Goal: Task Accomplishment & Management: Complete application form

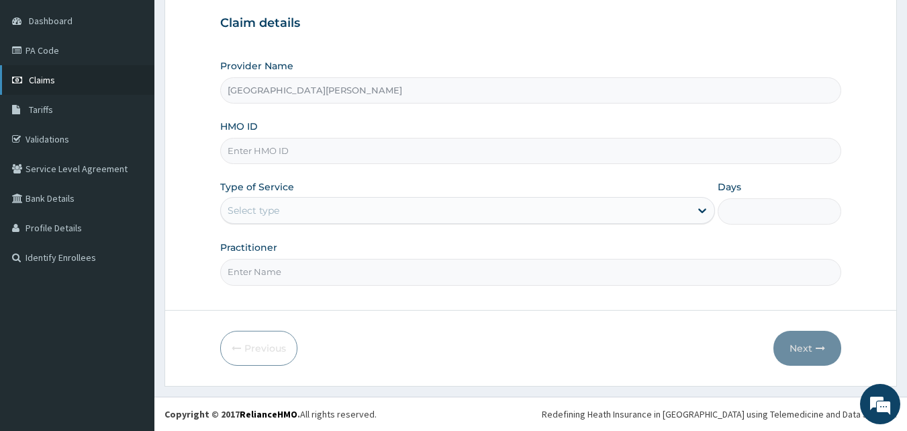
click at [32, 83] on span "Claims" at bounding box center [42, 80] width 26 height 12
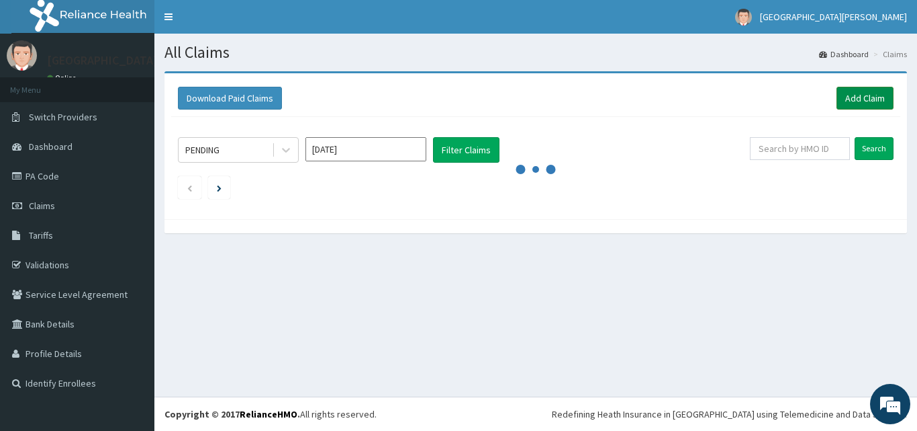
click at [875, 99] on link "Add Claim" at bounding box center [865, 98] width 57 height 23
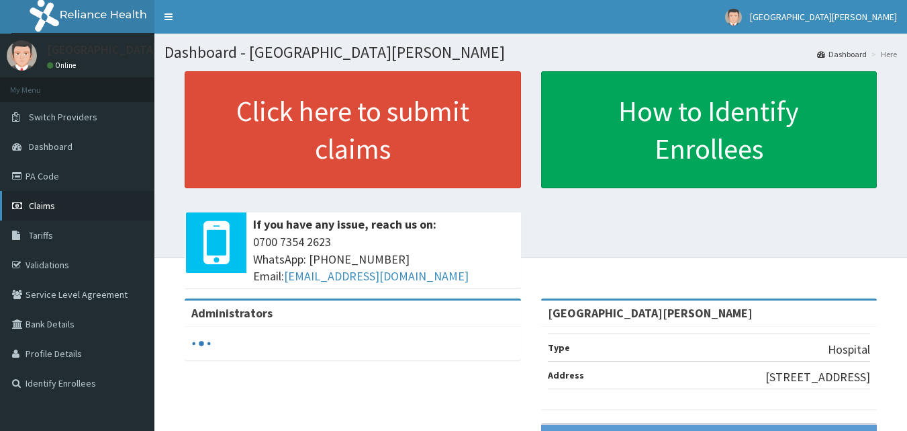
click at [38, 206] on span "Claims" at bounding box center [42, 205] width 26 height 12
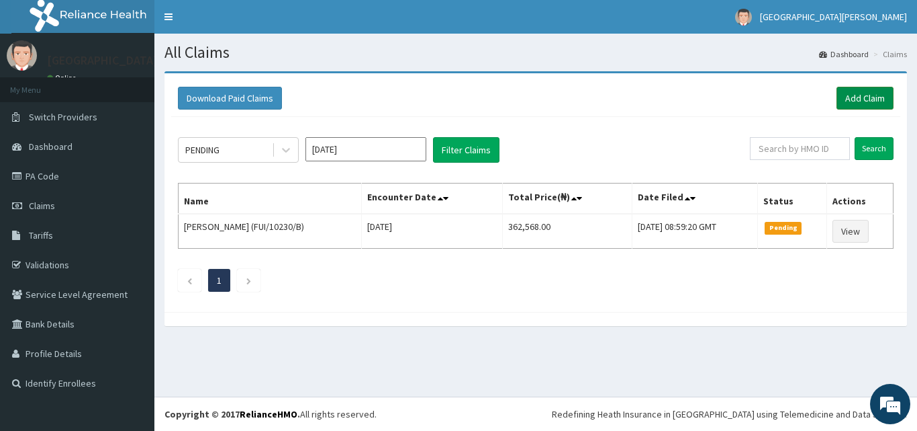
click at [859, 100] on link "Add Claim" at bounding box center [865, 98] width 57 height 23
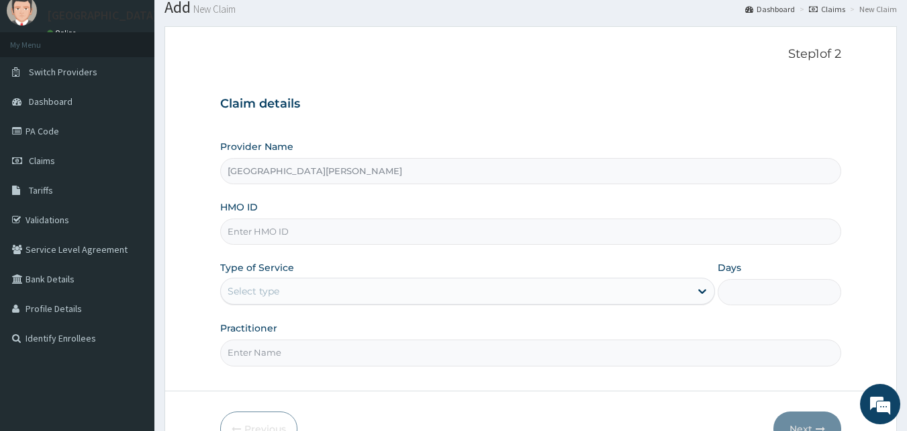
scroll to position [50, 0]
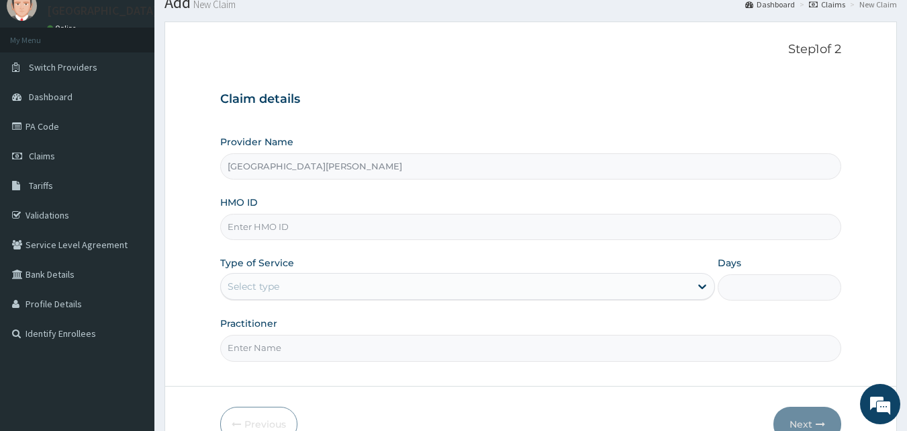
click at [291, 163] on input "St Charles Borromeo hospital" at bounding box center [531, 166] width 622 height 26
click at [308, 222] on input "HMO ID" at bounding box center [531, 227] width 622 height 26
type input "CYA/11190/A"
click at [291, 287] on div "Select type" at bounding box center [455, 285] width 469 height 21
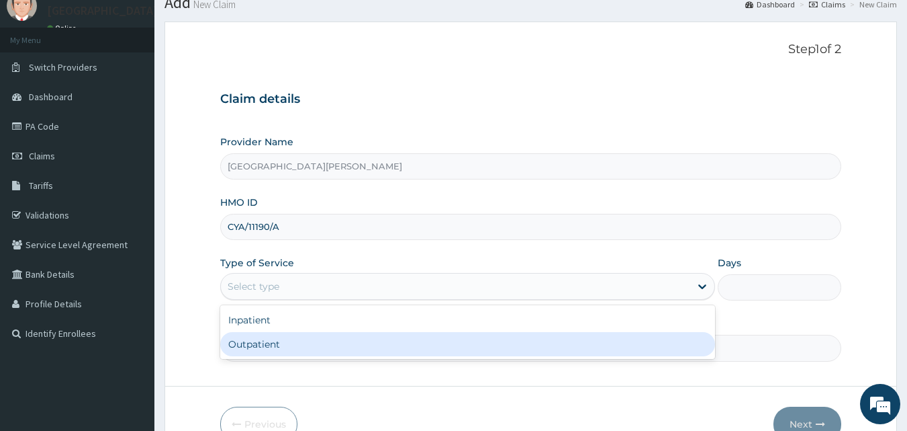
click at [275, 343] on div "Outpatient" at bounding box center [467, 344] width 495 height 24
type input "1"
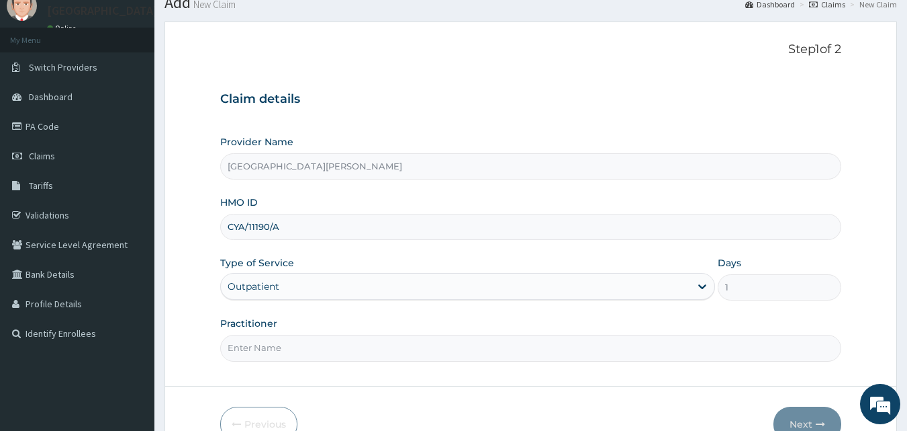
click at [450, 336] on input "Practitioner" at bounding box center [531, 347] width 622 height 26
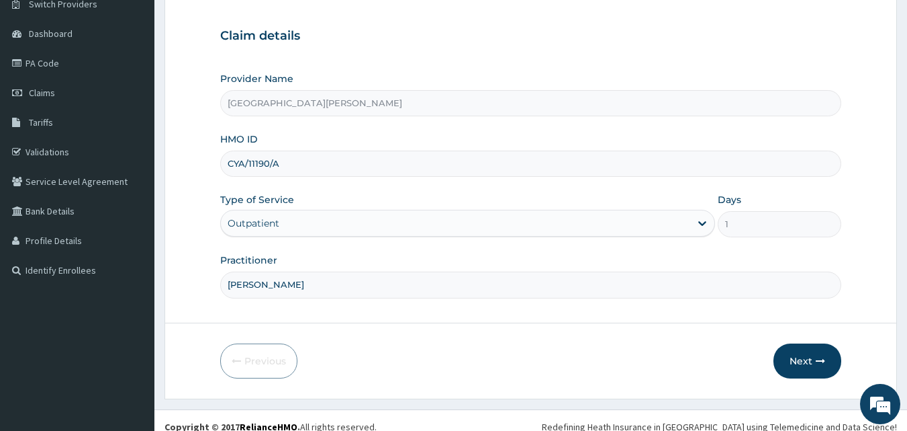
scroll to position [126, 0]
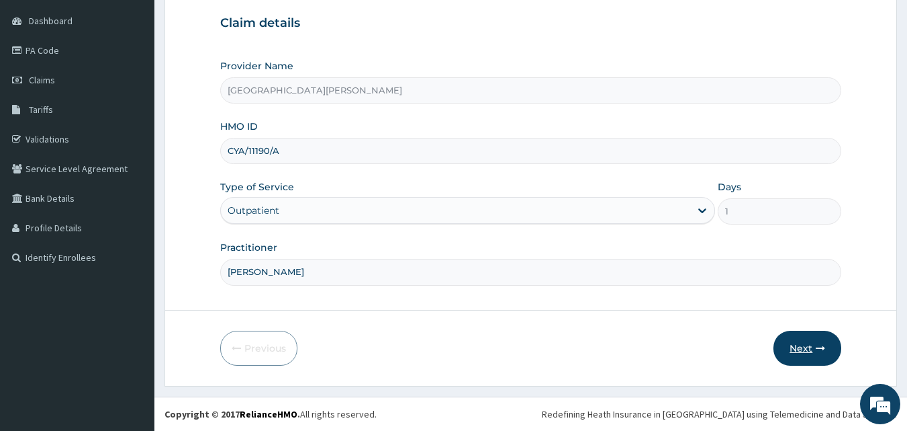
type input "DR NWOSU"
click at [817, 357] on button "Next" at bounding box center [808, 347] width 68 height 35
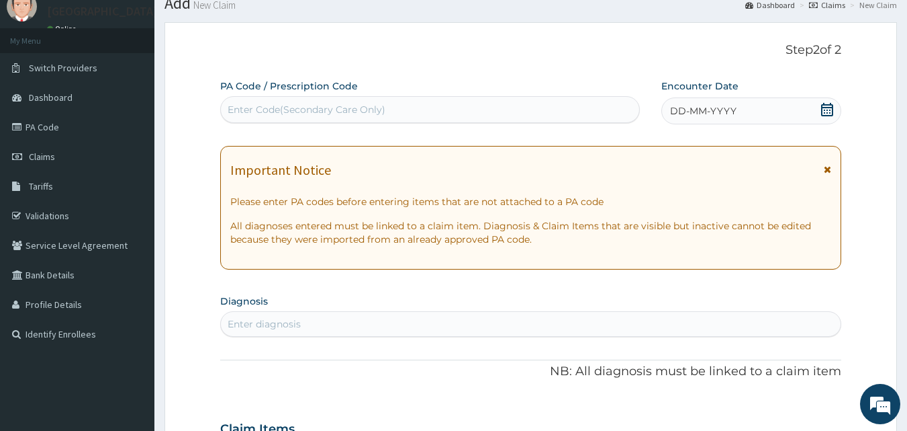
scroll to position [6, 0]
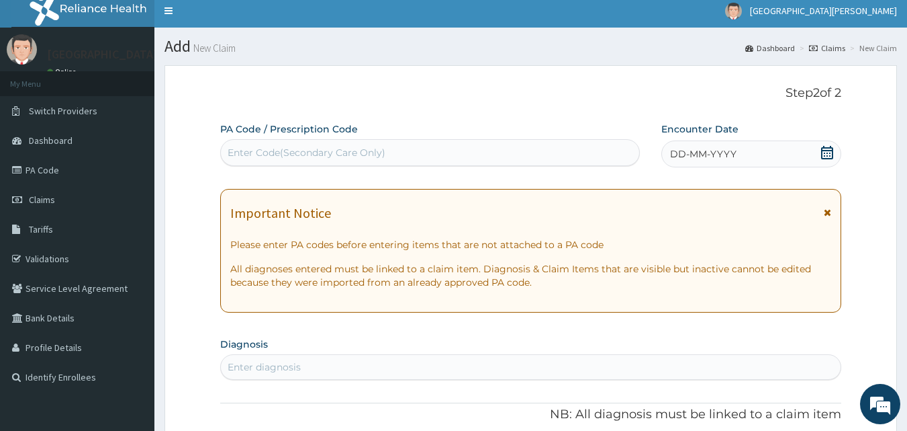
click at [831, 154] on icon at bounding box center [827, 152] width 13 height 13
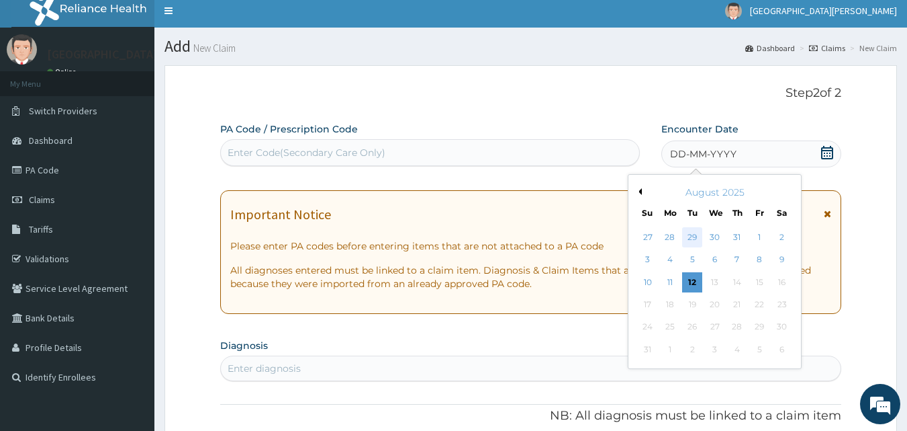
click at [692, 237] on div "29" at bounding box center [693, 237] width 20 height 20
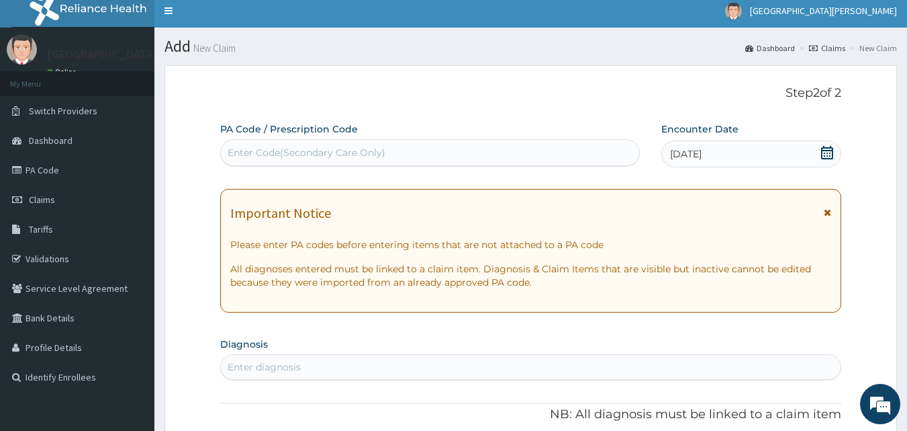
click at [357, 148] on div "Enter Code(Secondary Care Only)" at bounding box center [307, 152] width 158 height 13
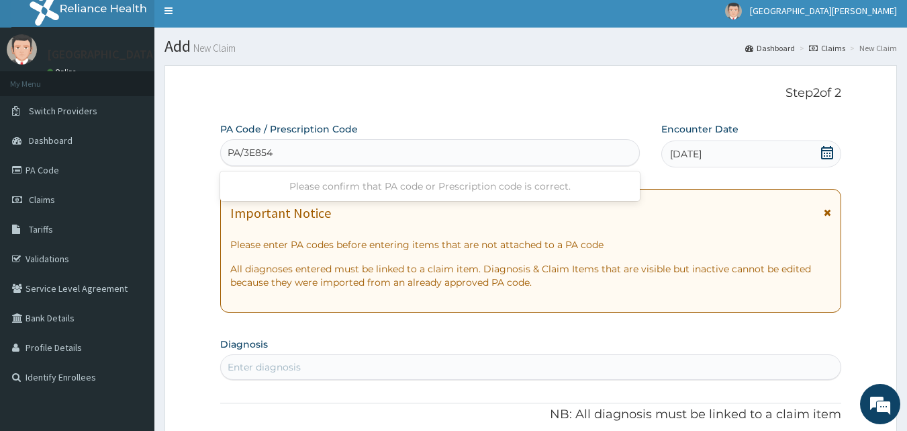
type input "PA/3E854A"
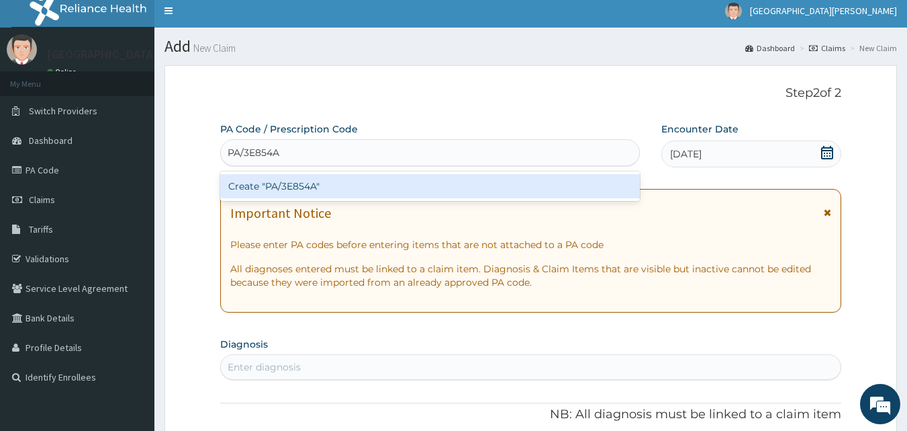
click at [346, 187] on div "Create "PA/3E854A"" at bounding box center [430, 186] width 420 height 24
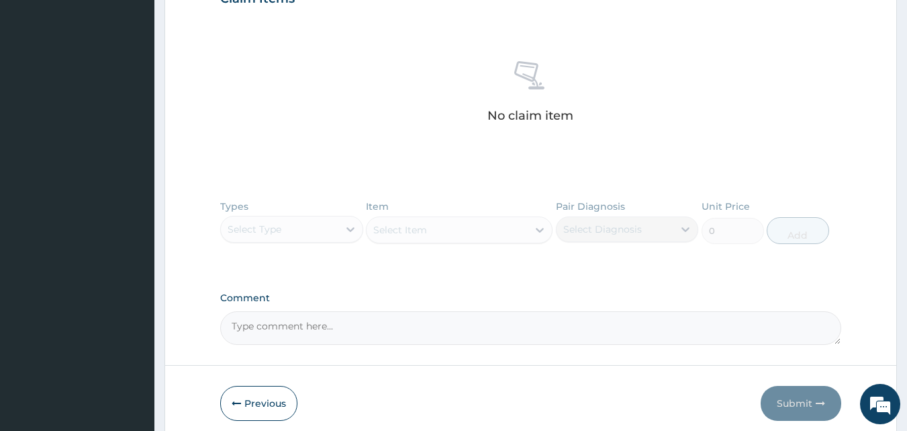
scroll to position [520, 0]
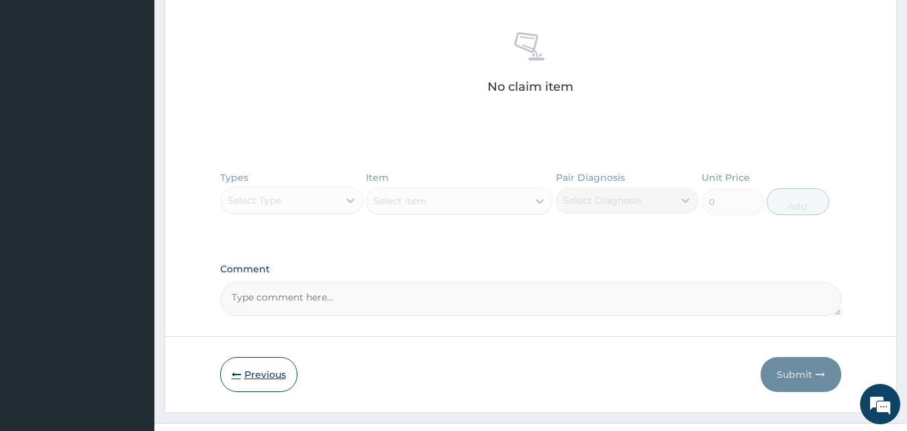
click at [272, 365] on button "Previous" at bounding box center [258, 374] width 77 height 35
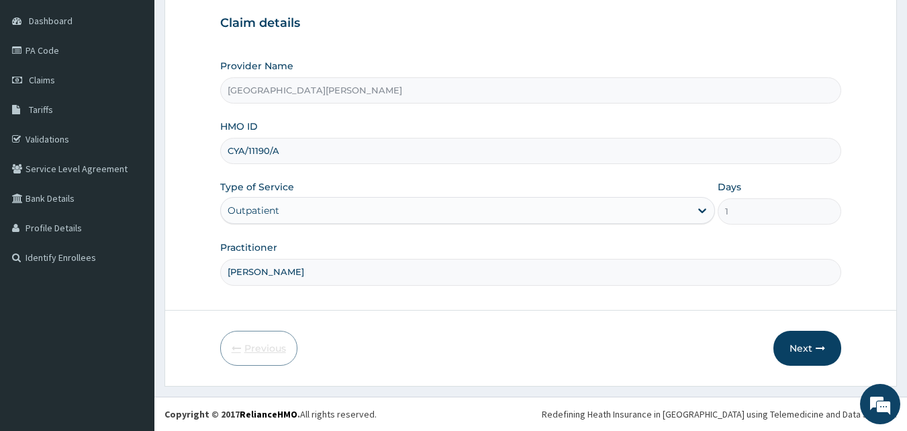
scroll to position [126, 0]
click at [293, 154] on input "CYA/11190/A" at bounding box center [531, 151] width 622 height 26
type input "C"
type input "UBP/10166/A"
click at [795, 351] on button "Next" at bounding box center [808, 347] width 68 height 35
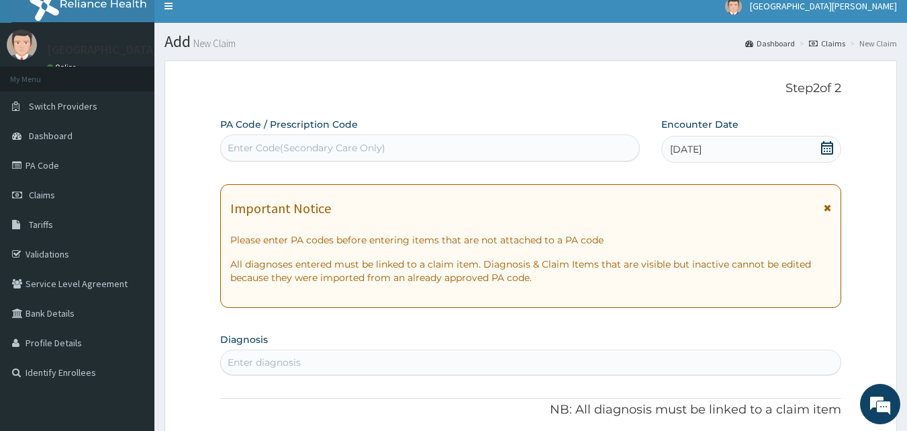
scroll to position [7, 0]
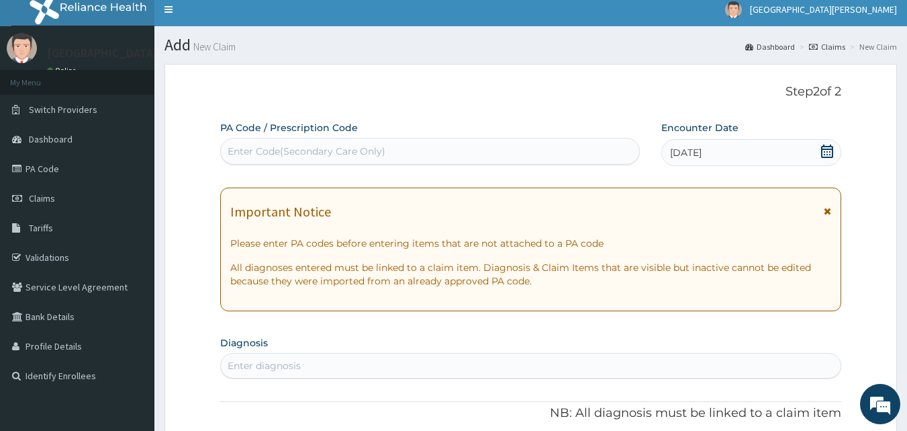
click at [388, 140] on div "Enter Code(Secondary Care Only)" at bounding box center [430, 151] width 420 height 27
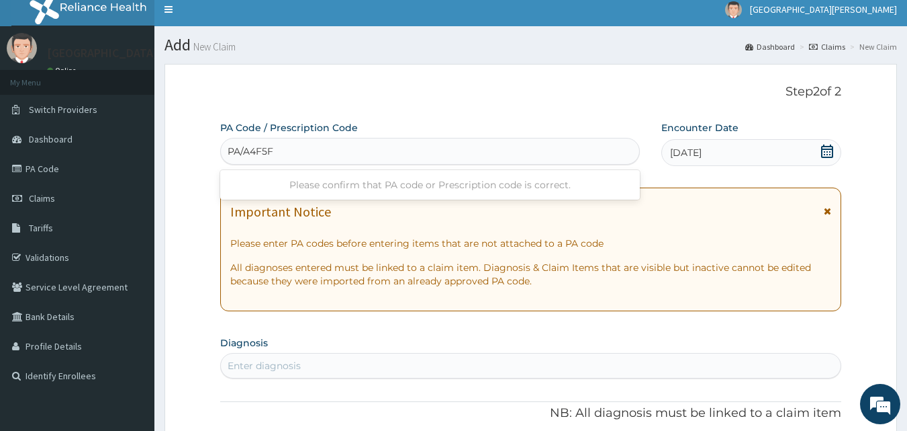
type input "PA/A4F5F6"
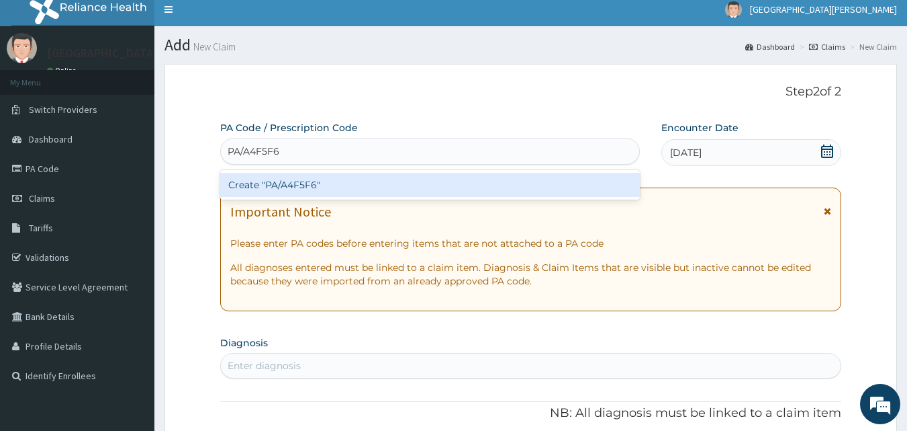
click at [343, 178] on div "Create "PA/A4F5F6"" at bounding box center [430, 185] width 420 height 24
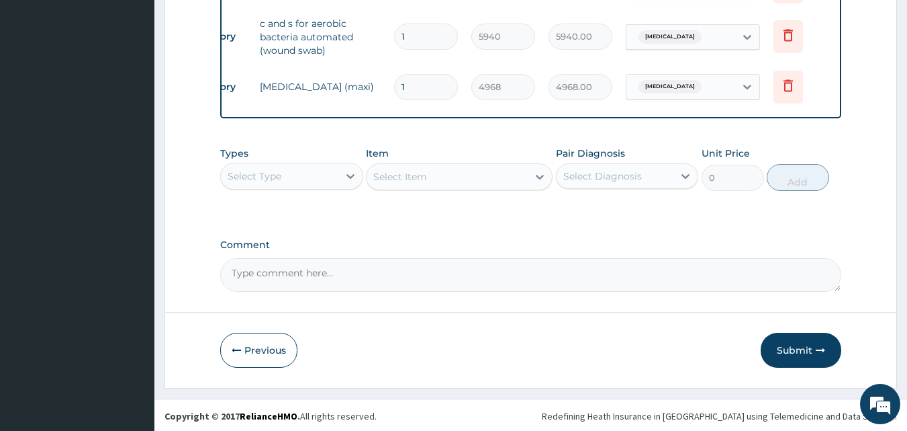
scroll to position [677, 0]
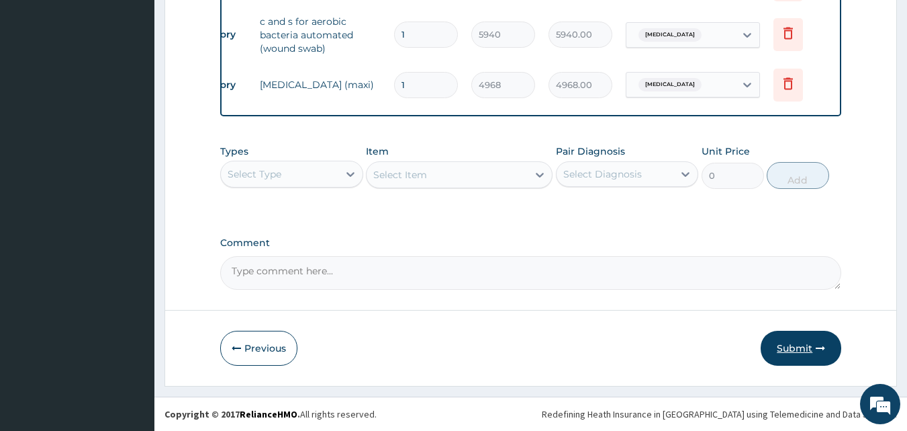
click at [818, 349] on icon "button" at bounding box center [820, 347] width 9 height 9
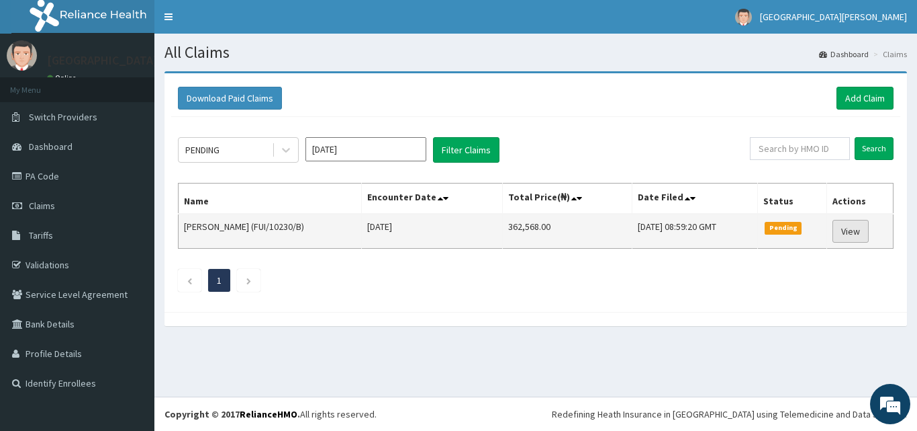
click at [860, 236] on link "View" at bounding box center [851, 231] width 36 height 23
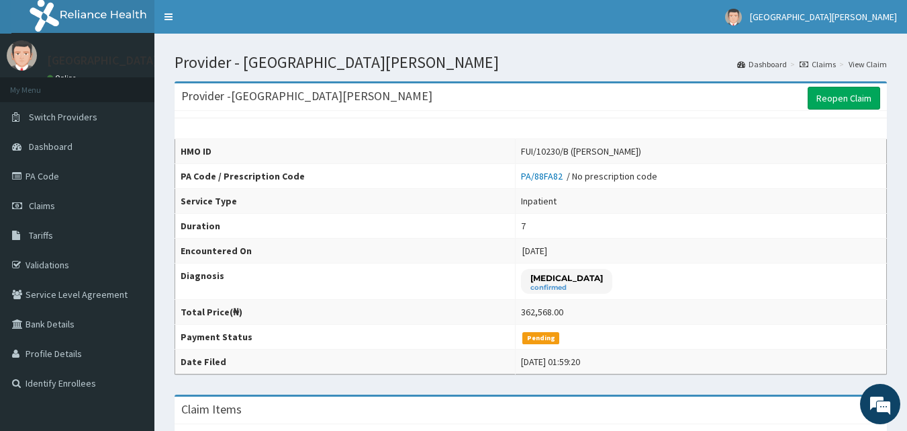
drag, startPoint x: 914, startPoint y: 139, endPoint x: 833, endPoint y: 126, distance: 82.3
click at [812, 60] on link "Claims" at bounding box center [818, 63] width 36 height 11
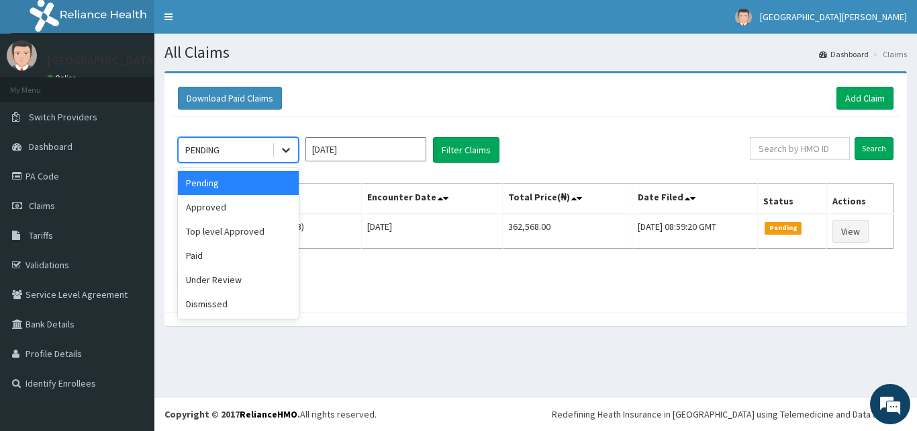
click at [280, 151] on icon at bounding box center [285, 149] width 13 height 13
click at [263, 191] on div "Pending" at bounding box center [238, 183] width 121 height 24
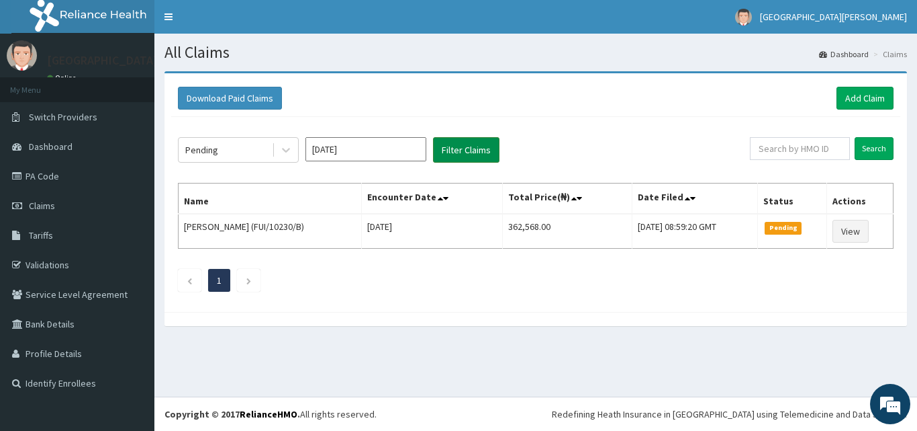
click at [475, 143] on button "Filter Claims" at bounding box center [466, 150] width 66 height 26
click at [806, 145] on input "text" at bounding box center [800, 148] width 100 height 23
